Goal: Navigation & Orientation: Find specific page/section

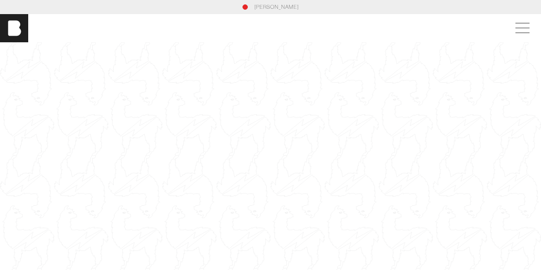
click at [281, 3] on section "[PERSON_NAME]" at bounding box center [270, 7] width 541 height 14
click at [279, 7] on link "[PERSON_NAME]" at bounding box center [276, 7] width 45 height 8
click at [527, 26] on span at bounding box center [520, 28] width 20 height 16
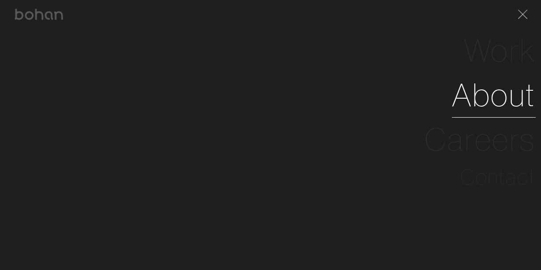
click at [502, 95] on link "About" at bounding box center [494, 95] width 84 height 45
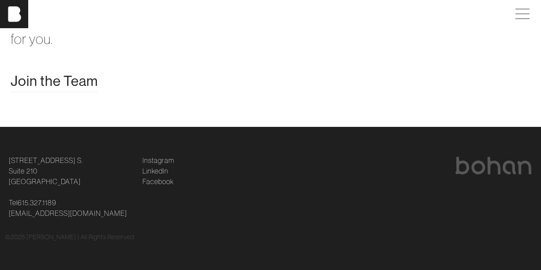
scroll to position [1746, 0]
click at [64, 79] on span "Join the Team" at bounding box center [54, 81] width 87 height 21
